Goal: Task Accomplishment & Management: Use online tool/utility

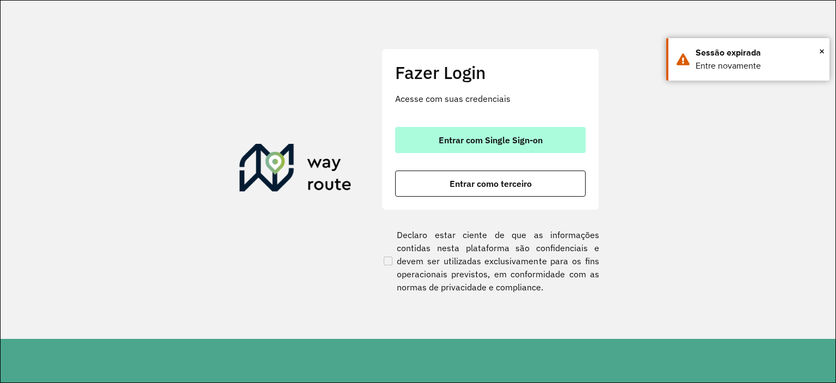
click at [441, 135] on span "Entrar com Single Sign-on" at bounding box center [491, 139] width 104 height 9
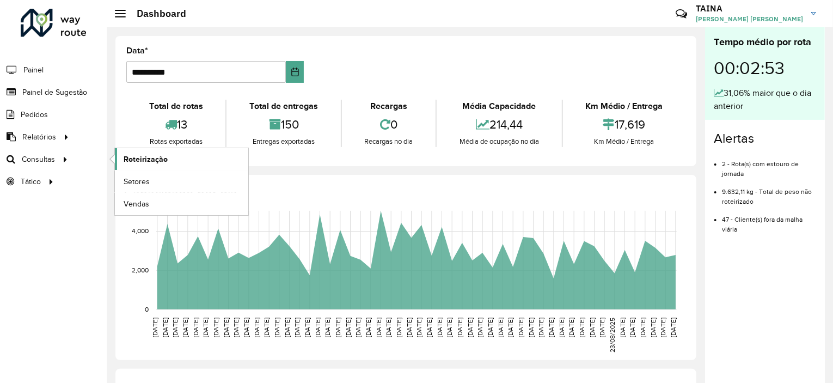
click at [131, 156] on span "Roteirização" at bounding box center [146, 158] width 44 height 11
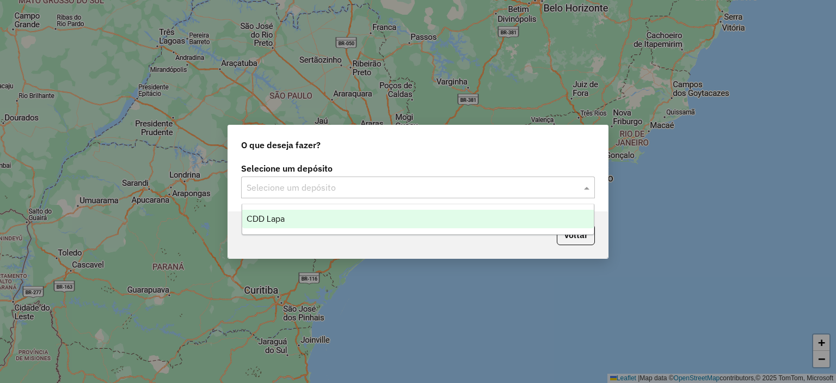
click at [350, 190] on input "text" at bounding box center [406, 187] width 321 height 13
click at [346, 221] on div "CDD Lapa" at bounding box center [418, 218] width 352 height 19
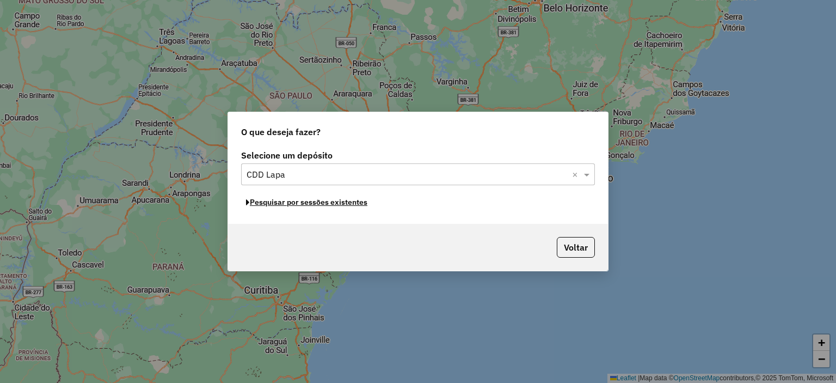
click at [354, 204] on button "Pesquisar por sessões existentes" at bounding box center [306, 202] width 131 height 17
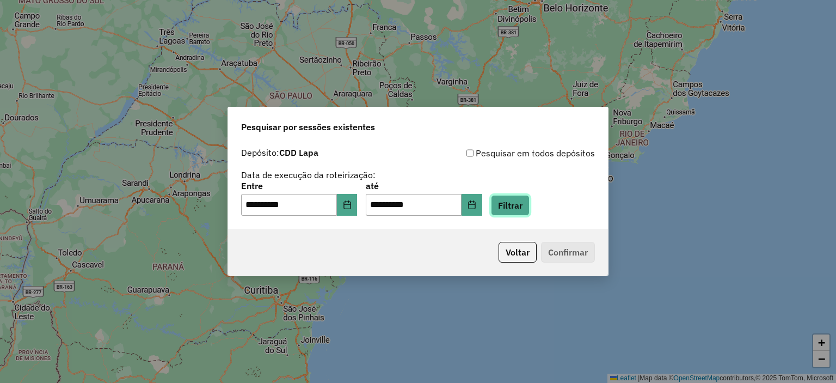
click at [527, 201] on button "Filtrar" at bounding box center [510, 205] width 39 height 21
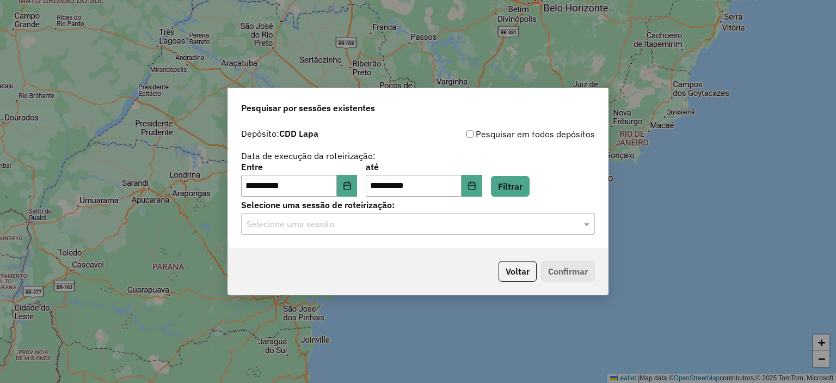
click at [344, 223] on input "text" at bounding box center [406, 224] width 321 height 13
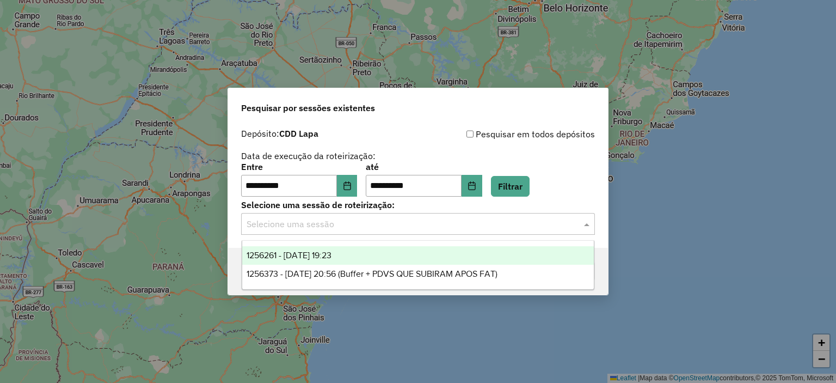
click at [354, 256] on div "1256261 - 30/08/2025 19:23" at bounding box center [418, 255] width 352 height 19
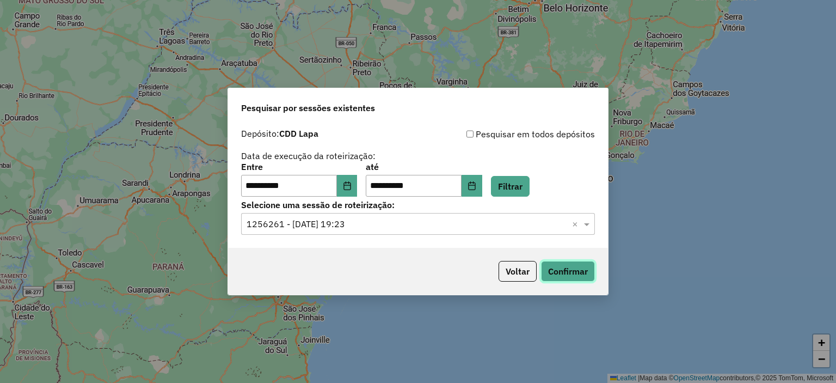
click at [551, 267] on button "Confirmar" at bounding box center [568, 271] width 54 height 21
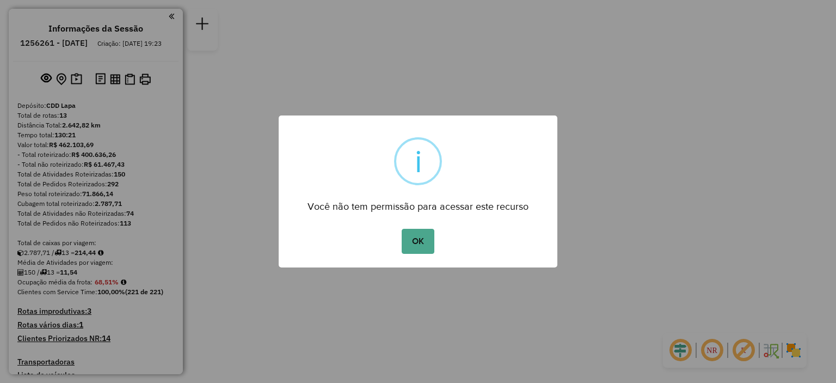
drag, startPoint x: 416, startPoint y: 240, endPoint x: 401, endPoint y: 244, distance: 15.3
click at [417, 241] on button "OK" at bounding box center [418, 241] width 32 height 25
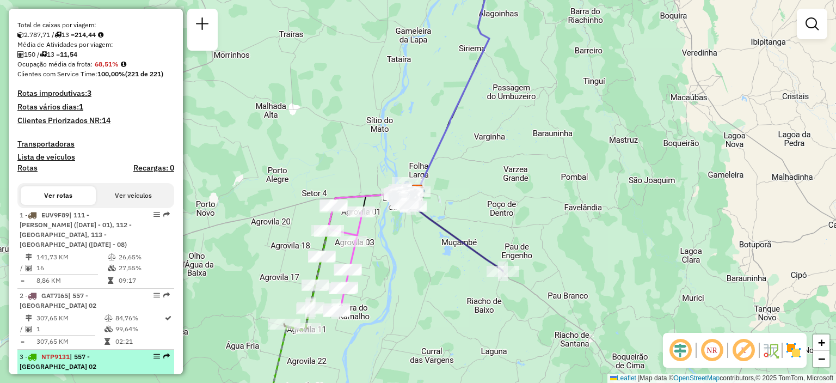
scroll to position [326, 0]
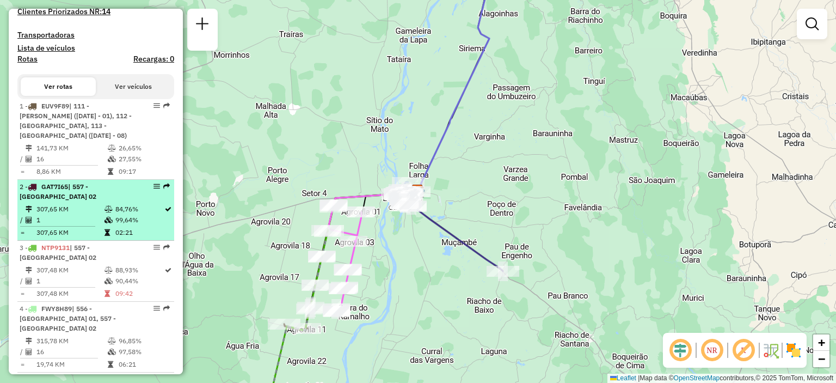
click at [103, 201] on div "2 - GAT7I65 | 557 - Carinhanha 02" at bounding box center [77, 192] width 115 height 20
select select "**********"
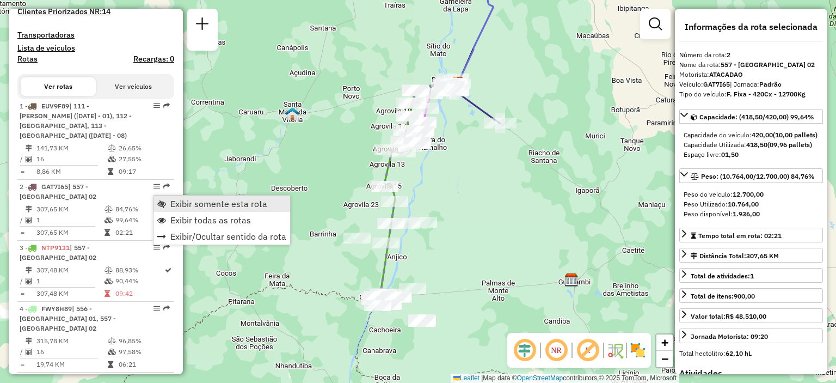
click at [170, 202] on span "Exibir somente esta rota" at bounding box center [218, 203] width 97 height 9
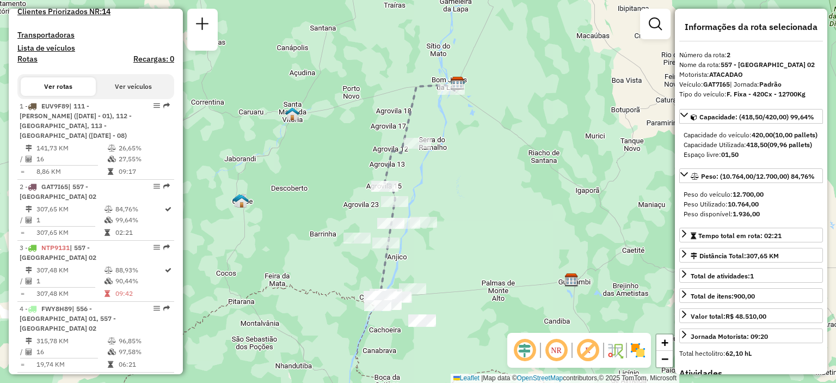
click at [551, 347] on em at bounding box center [556, 350] width 26 height 26
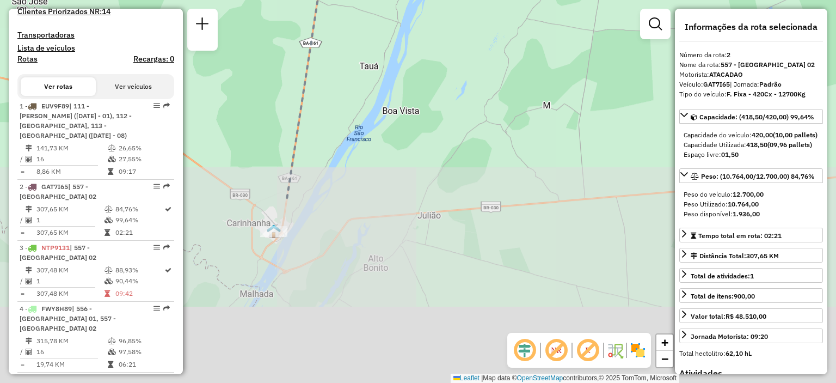
drag, startPoint x: 406, startPoint y: 322, endPoint x: 459, endPoint y: 94, distance: 234.6
click at [459, 95] on div "Janela de atendimento Grade de atendimento Capacidade Transportadoras Veículos …" at bounding box center [418, 191] width 836 height 383
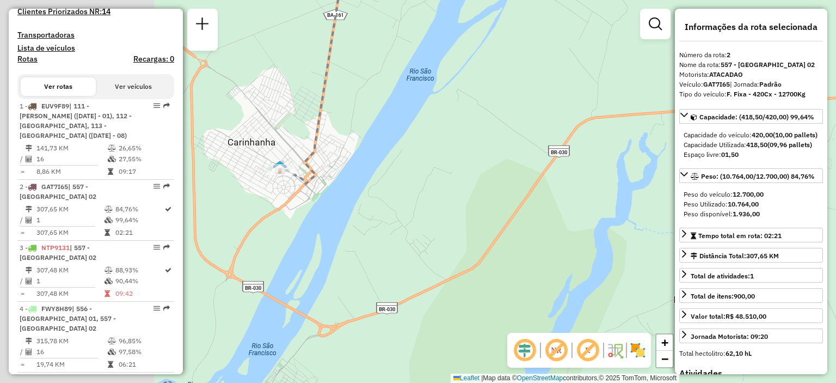
drag, startPoint x: 350, startPoint y: 204, endPoint x: 614, endPoint y: 200, distance: 263.4
click at [614, 200] on div "Janela de atendimento Grade de atendimento Capacidade Transportadoras Veículos …" at bounding box center [418, 191] width 836 height 383
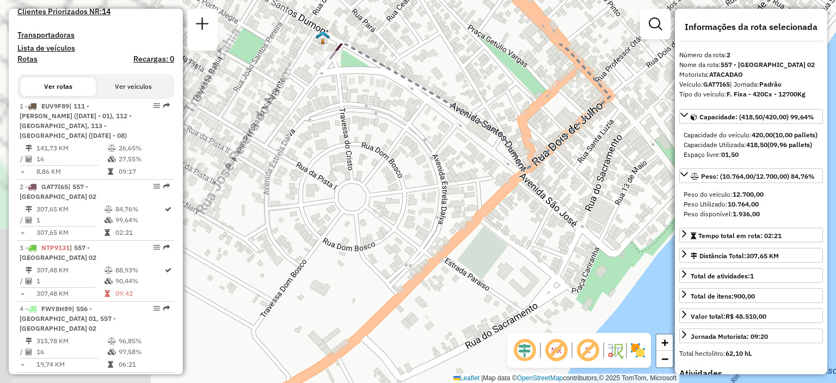
drag, startPoint x: 303, startPoint y: 144, endPoint x: 625, endPoint y: 226, distance: 332.3
click at [625, 226] on div "Janela de atendimento Grade de atendimento Capacidade Transportadoras Veículos …" at bounding box center [418, 191] width 836 height 383
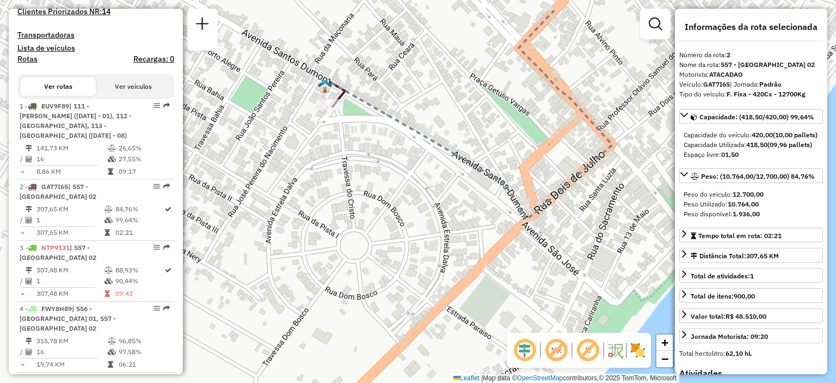
drag, startPoint x: 325, startPoint y: 100, endPoint x: 326, endPoint y: 126, distance: 26.1
click at [326, 136] on div "Janela de atendimento Grade de atendimento Capacidade Transportadoras Veículos …" at bounding box center [418, 191] width 836 height 383
